Goal: Navigation & Orientation: Find specific page/section

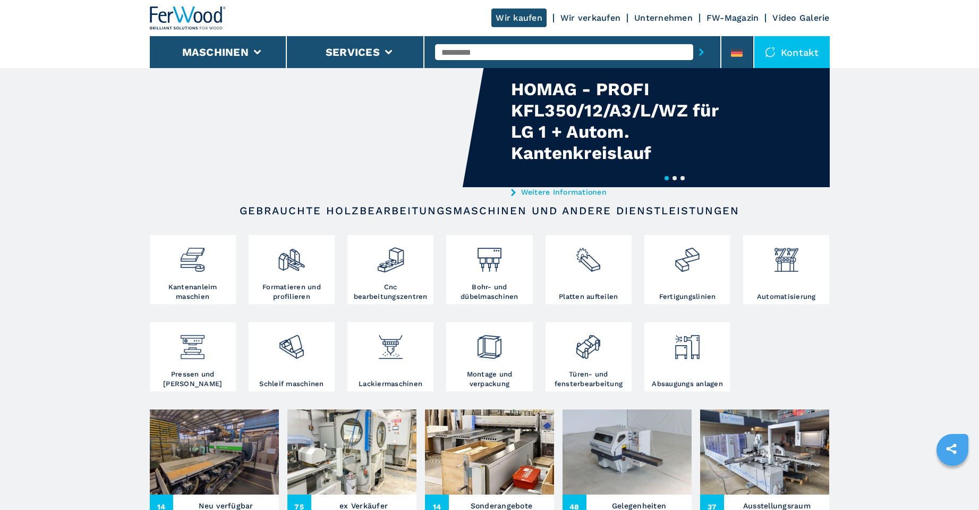
scroll to position [106, 0]
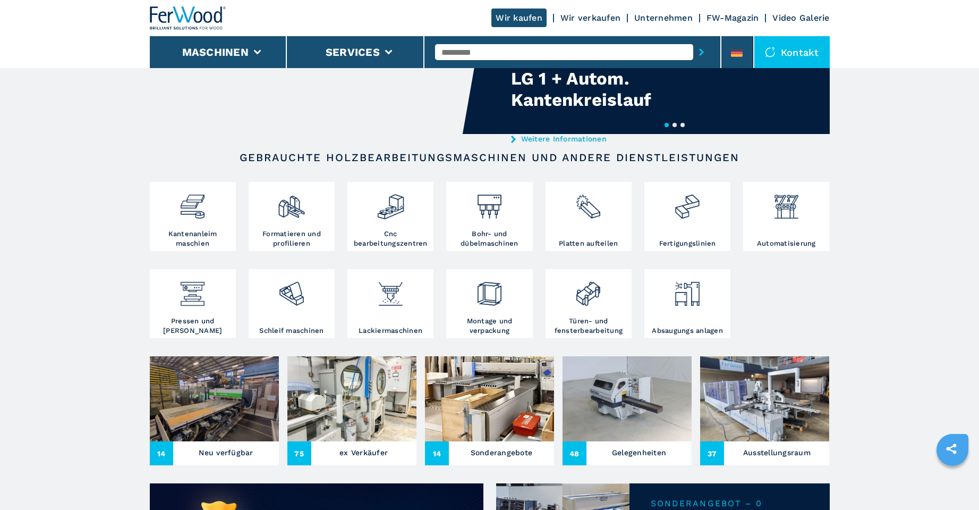
click at [210, 405] on img at bounding box center [214, 398] width 129 height 85
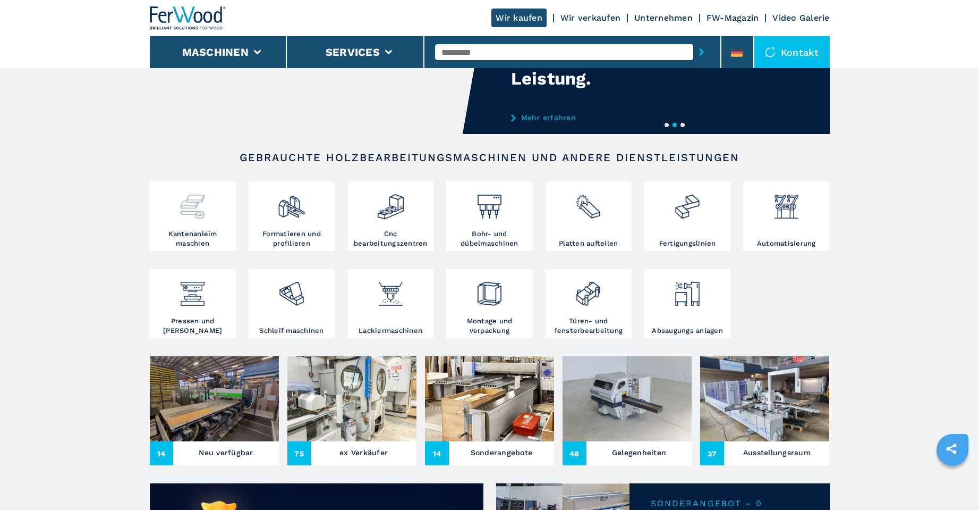
click at [200, 213] on img at bounding box center [193, 202] width 28 height 36
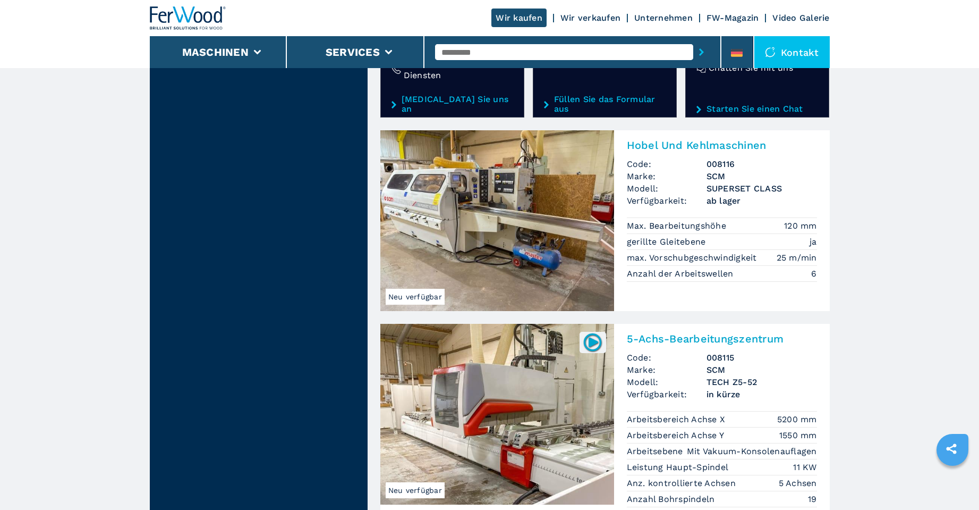
scroll to position [1813, 0]
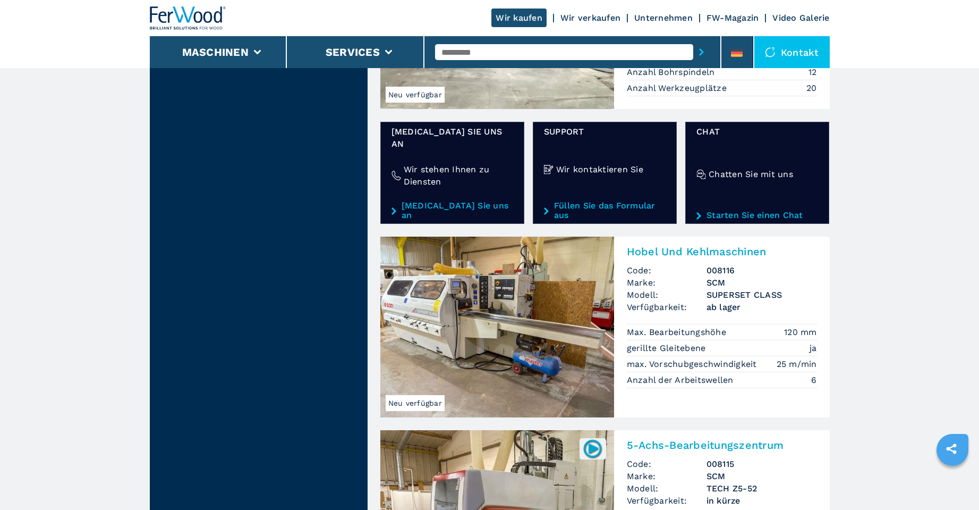
click at [590, 20] on link "Wir verkaufen" at bounding box center [591, 18] width 60 height 10
click at [590, 16] on link "Wir verkaufen" at bounding box center [591, 18] width 60 height 10
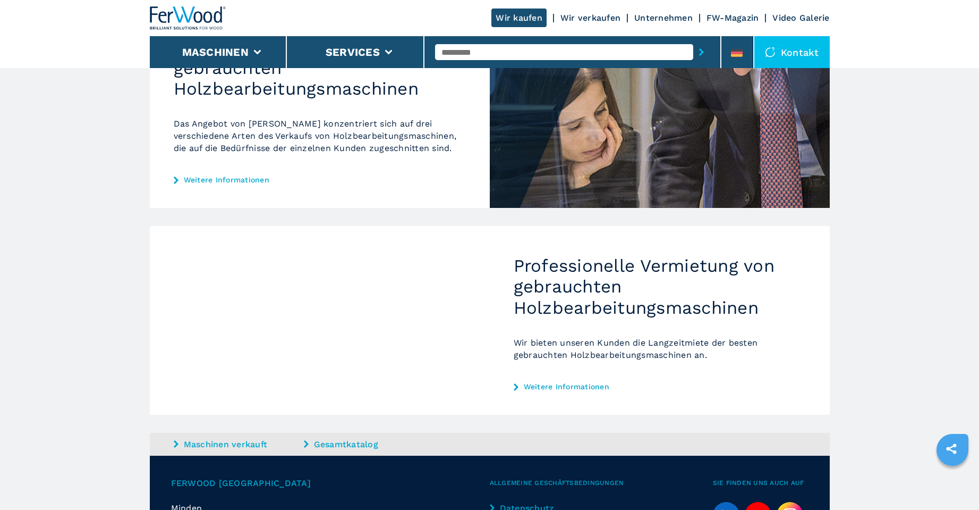
scroll to position [526, 0]
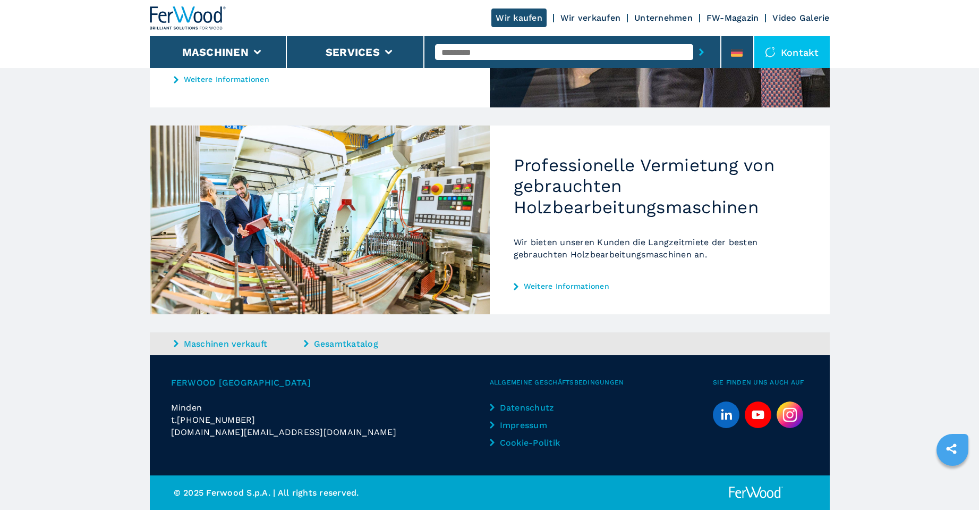
click at [667, 16] on link "Unternehmen" at bounding box center [663, 18] width 58 height 10
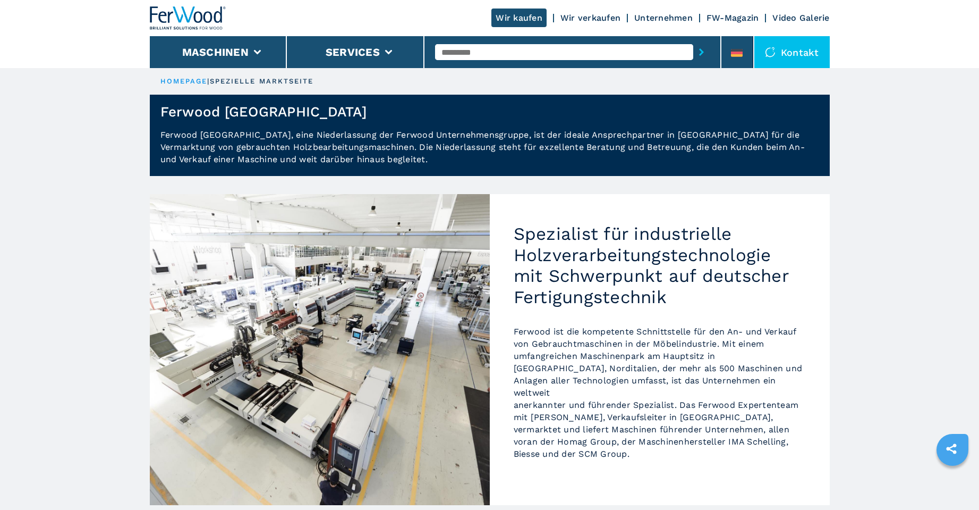
click at [731, 18] on link "FW-Magazin" at bounding box center [733, 18] width 53 height 10
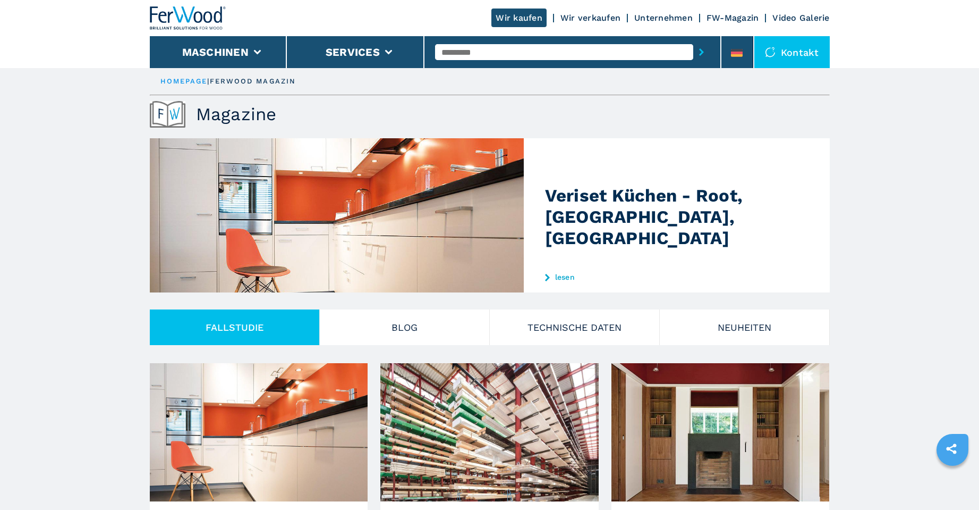
click at [791, 50] on div "Kontakt" at bounding box center [792, 52] width 75 height 32
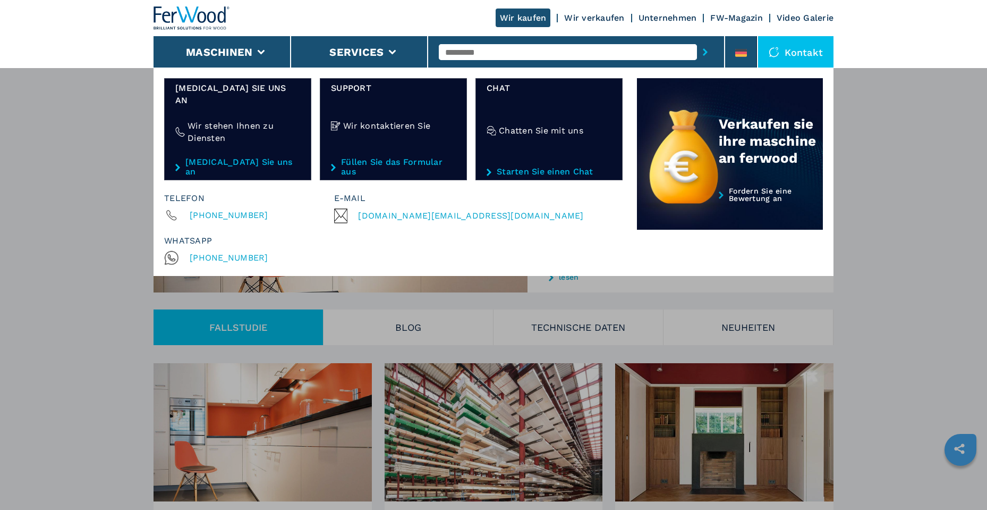
click at [668, 18] on link "Unternehmen" at bounding box center [668, 18] width 58 height 10
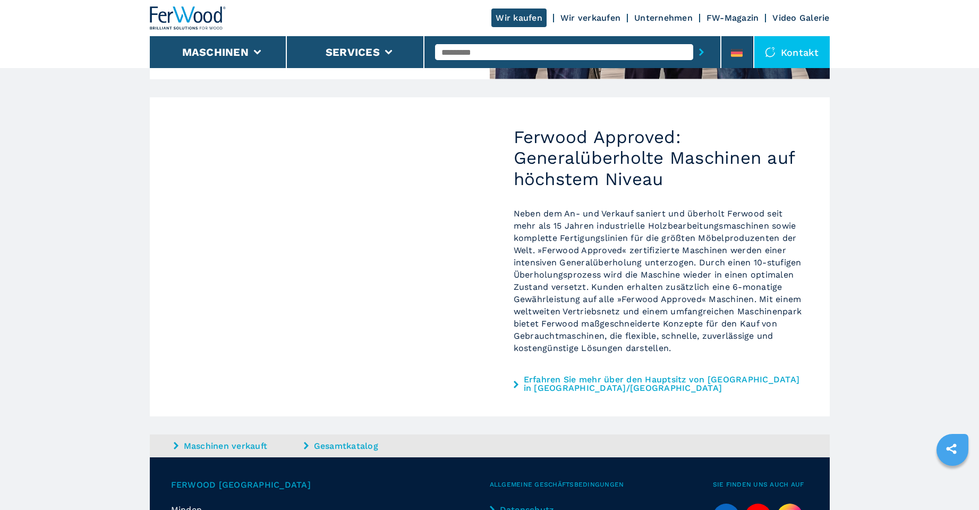
scroll to position [875, 0]
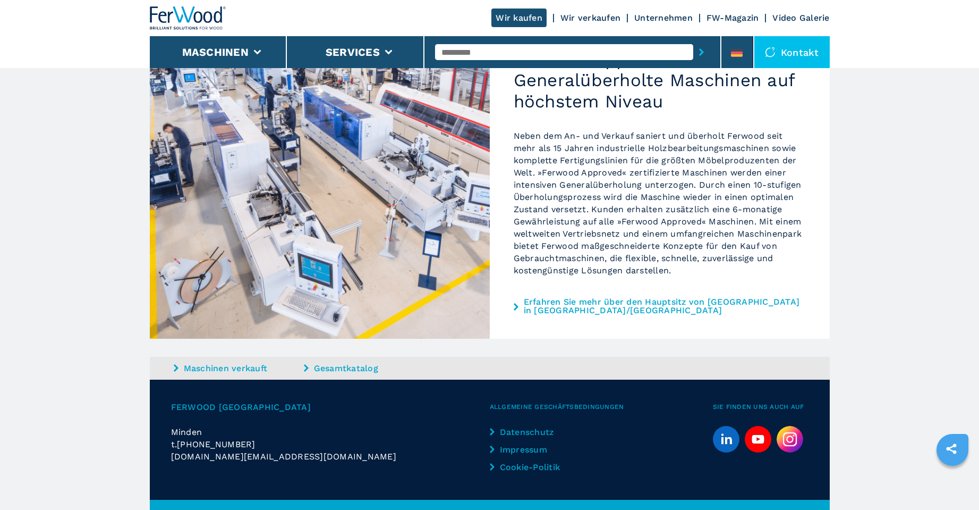
click at [306, 364] on icon at bounding box center [306, 367] width 5 height 7
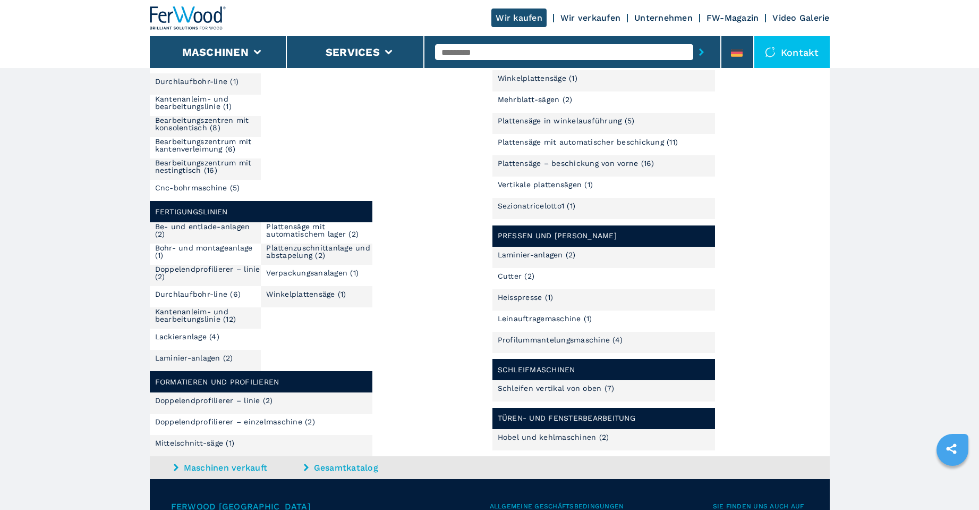
scroll to position [585, 0]
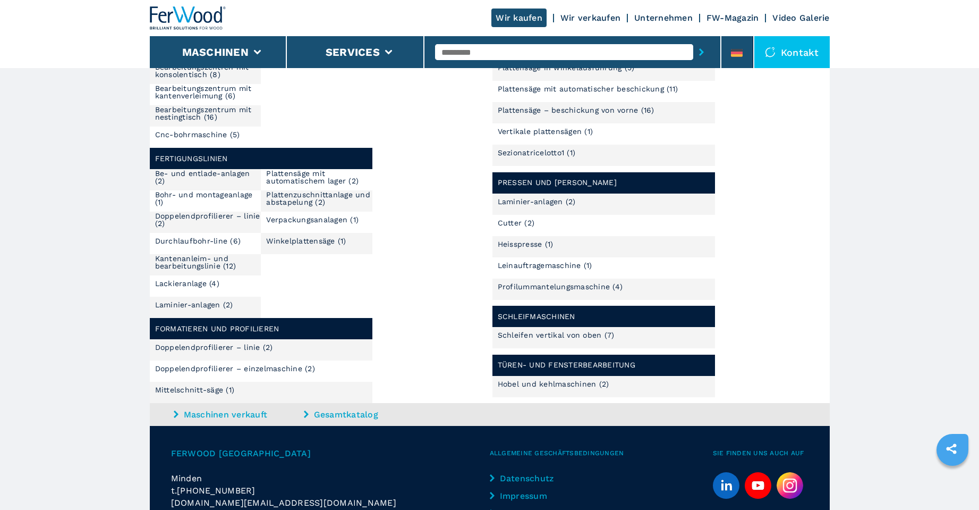
click at [537, 384] on link "Hobel und kehlmaschinen (2)" at bounding box center [554, 383] width 112 height 7
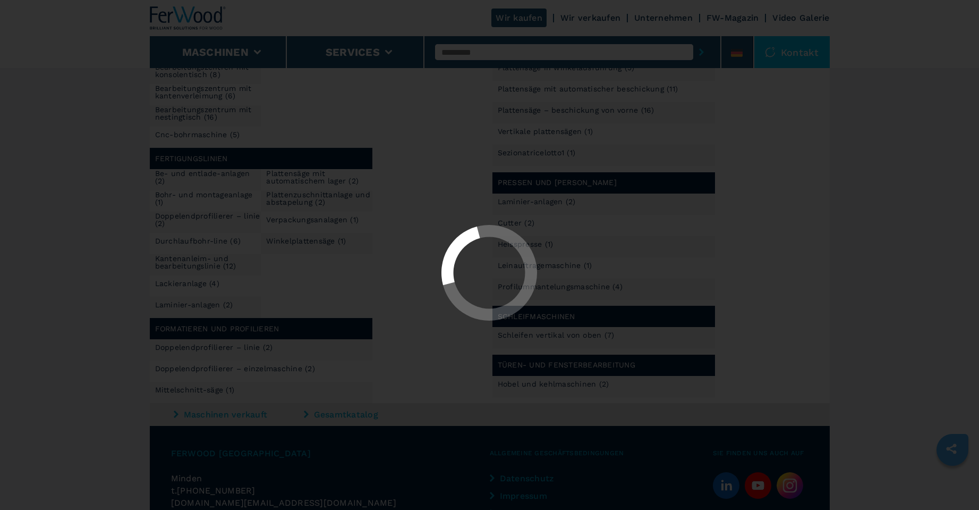
select select "**********"
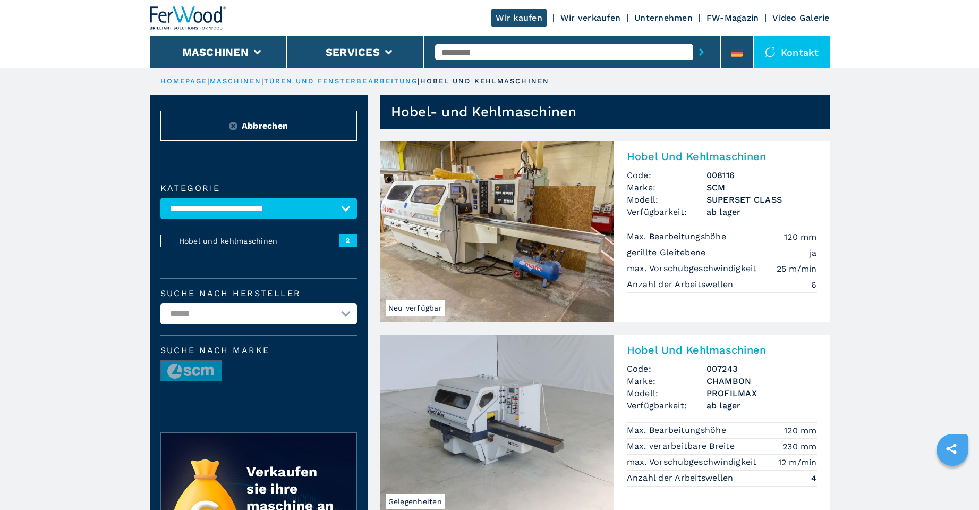
scroll to position [53, 0]
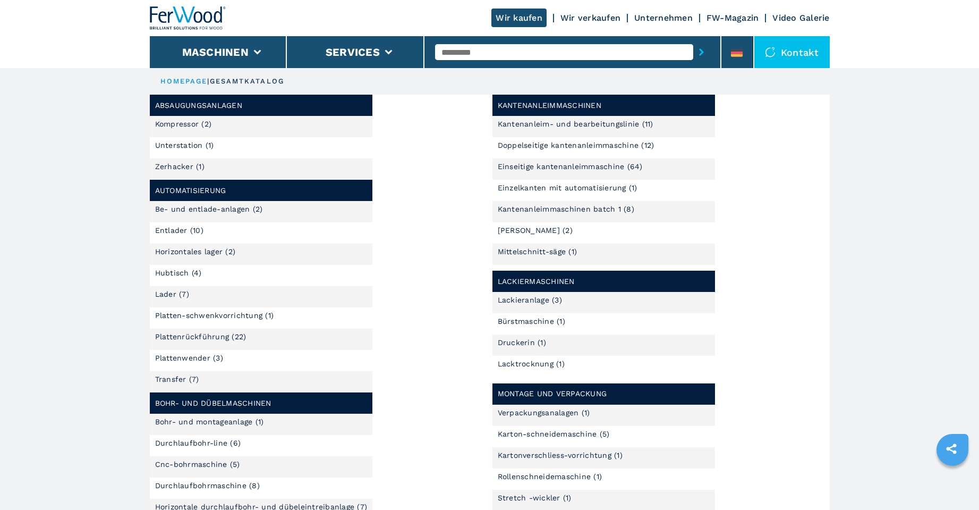
click at [531, 209] on link "Kantenanleimmaschinen batch 1 (8)" at bounding box center [566, 208] width 137 height 7
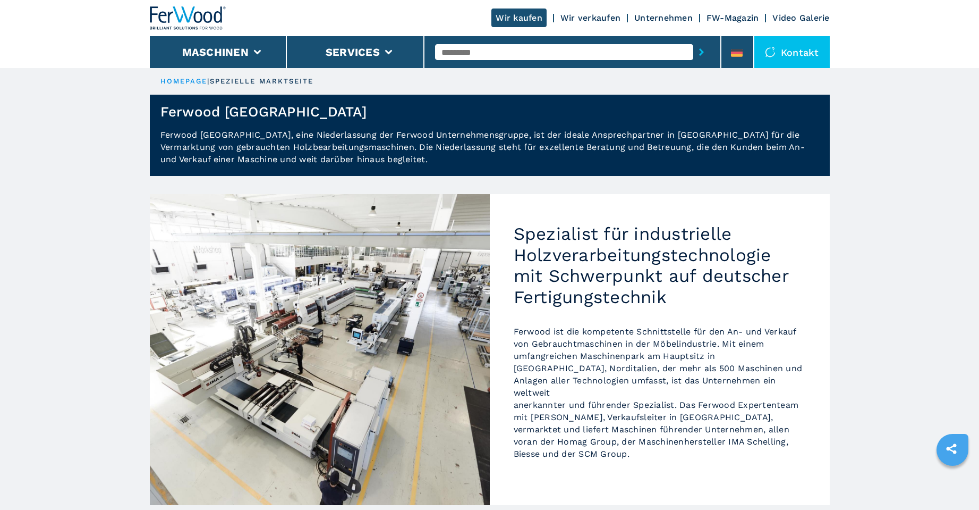
click at [663, 253] on h2 "Spezialist für industrielle Holzverarbeitungstechnologie mit Schwerpunkt auf de…" at bounding box center [660, 265] width 292 height 84
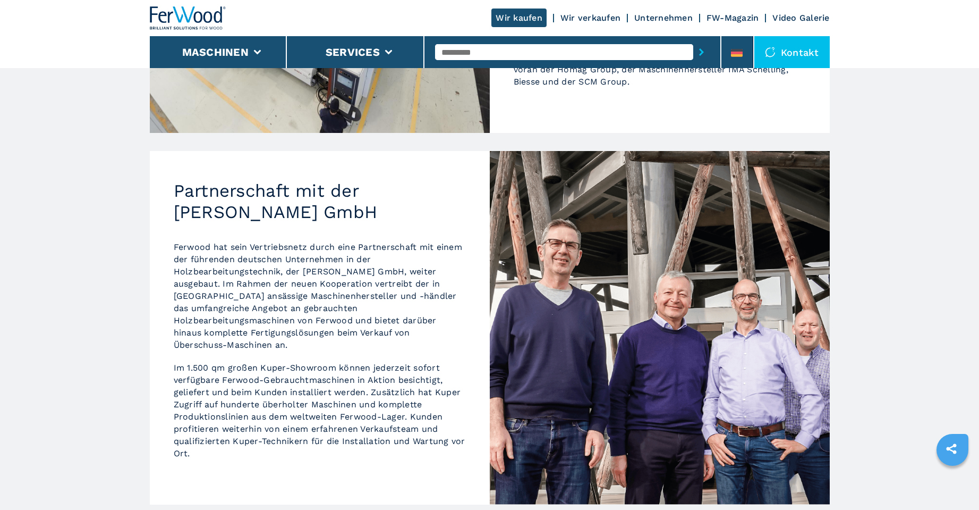
scroll to position [425, 0]
